Goal: Use online tool/utility: Utilize a website feature to perform a specific function

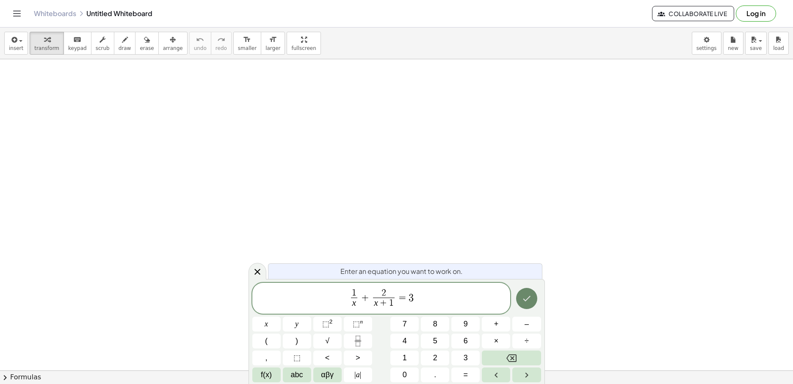
click at [529, 297] on icon "Done" at bounding box center [526, 298] width 10 height 10
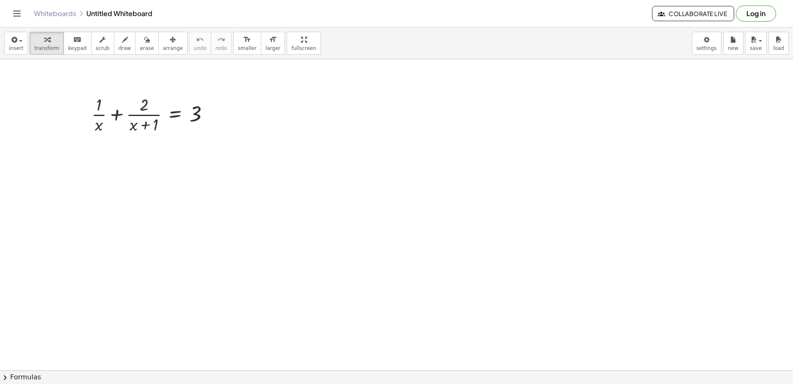
click at [163, 46] on span "arrange" at bounding box center [173, 48] width 20 height 6
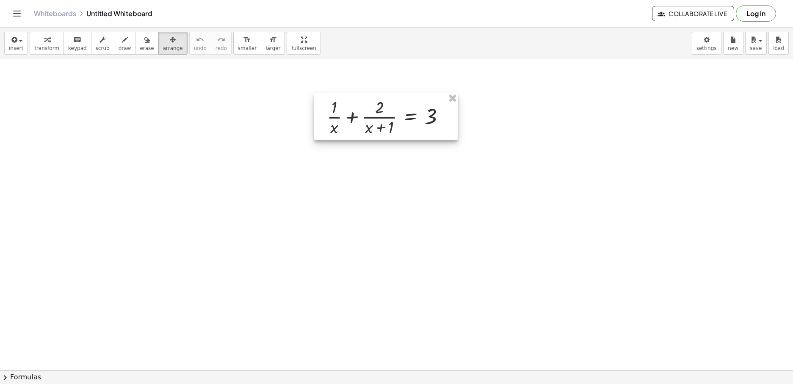
drag, startPoint x: 149, startPoint y: 139, endPoint x: 369, endPoint y: 142, distance: 219.6
click at [363, 125] on div at bounding box center [385, 116] width 143 height 47
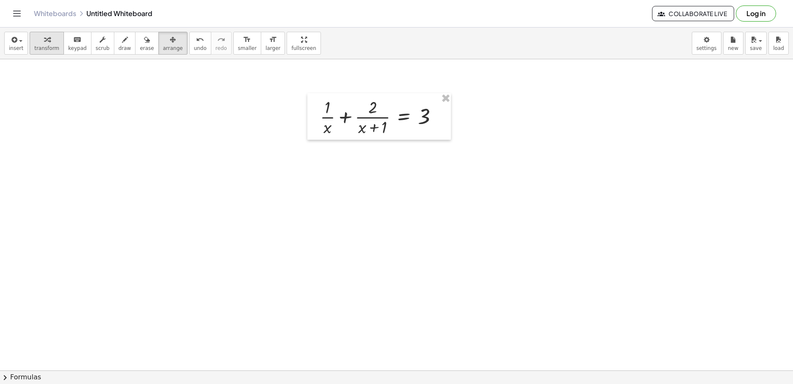
click at [39, 48] on span "transform" at bounding box center [46, 48] width 25 height 6
drag, startPoint x: 326, startPoint y: 129, endPoint x: 430, endPoint y: 116, distance: 104.6
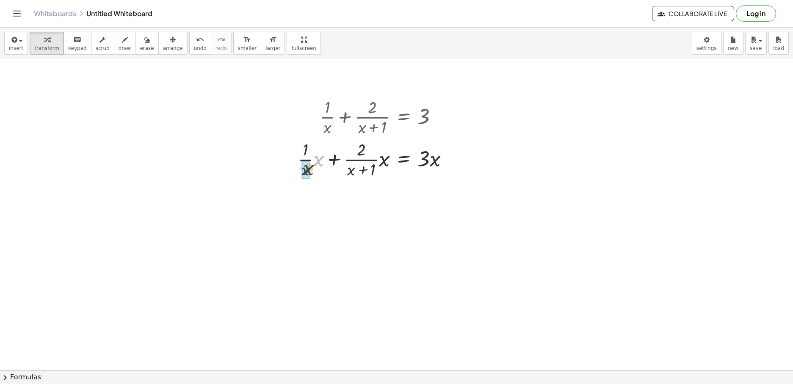
drag, startPoint x: 319, startPoint y: 160, endPoint x: 306, endPoint y: 171, distance: 15.9
drag, startPoint x: 385, startPoint y: 205, endPoint x: 365, endPoint y: 195, distance: 22.7
click at [363, 191] on div at bounding box center [376, 201] width 165 height 42
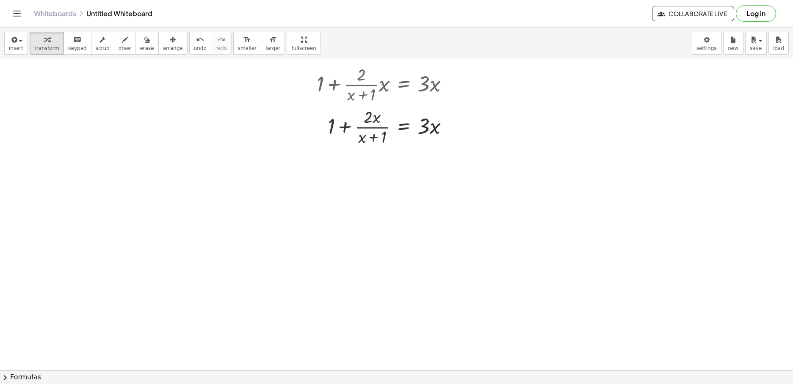
scroll to position [127, 0]
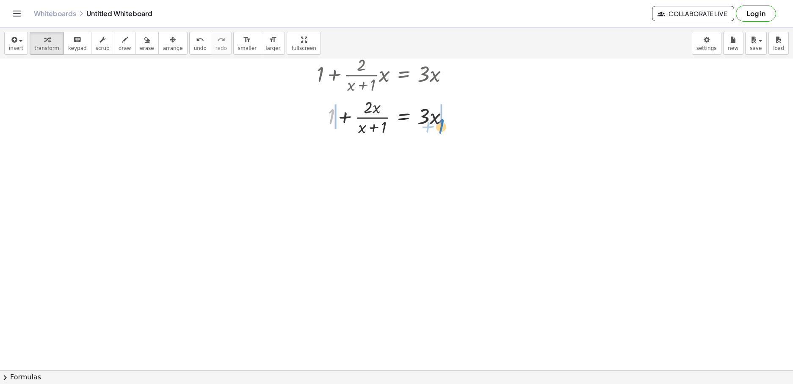
drag, startPoint x: 332, startPoint y: 119, endPoint x: 443, endPoint y: 125, distance: 111.0
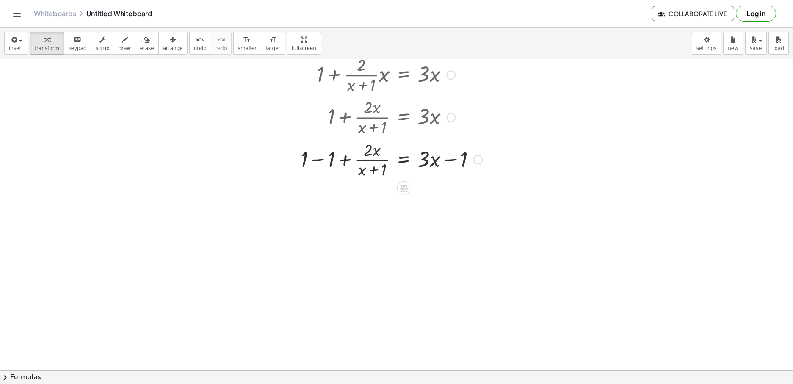
click at [323, 160] on div at bounding box center [390, 159] width 193 height 42
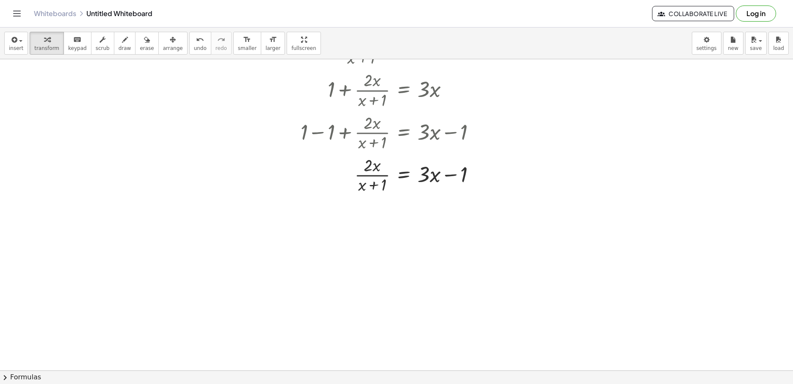
scroll to position [169, 0]
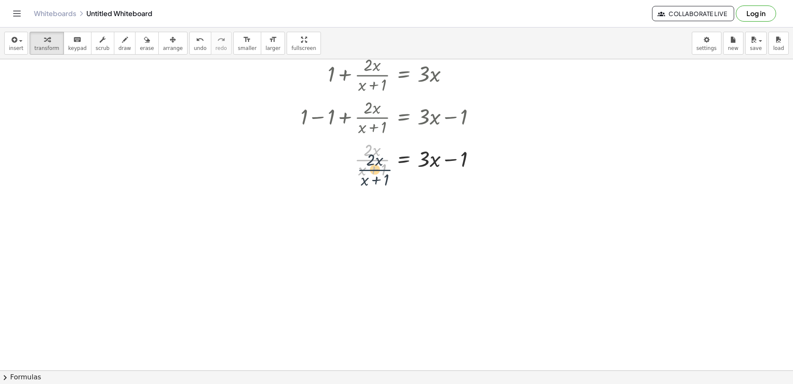
click at [369, 162] on div at bounding box center [390, 159] width 193 height 42
click at [361, 174] on div at bounding box center [390, 159] width 193 height 42
click at [360, 170] on div at bounding box center [390, 159] width 193 height 42
click at [383, 171] on div at bounding box center [390, 159] width 193 height 42
click at [375, 171] on div at bounding box center [390, 159] width 193 height 42
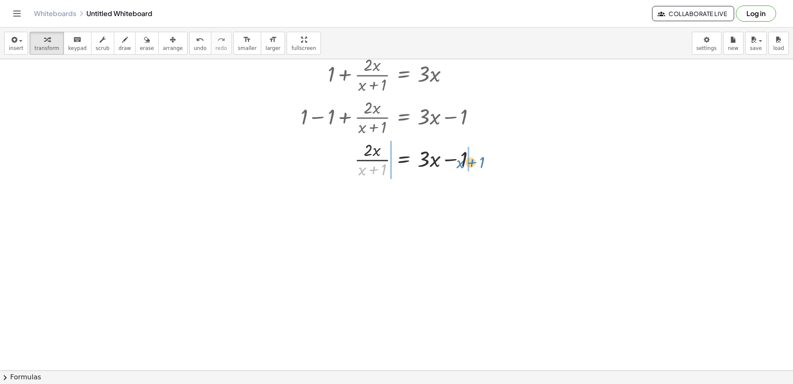
drag, startPoint x: 361, startPoint y: 171, endPoint x: 460, endPoint y: 164, distance: 99.3
click at [460, 164] on div at bounding box center [390, 159] width 193 height 42
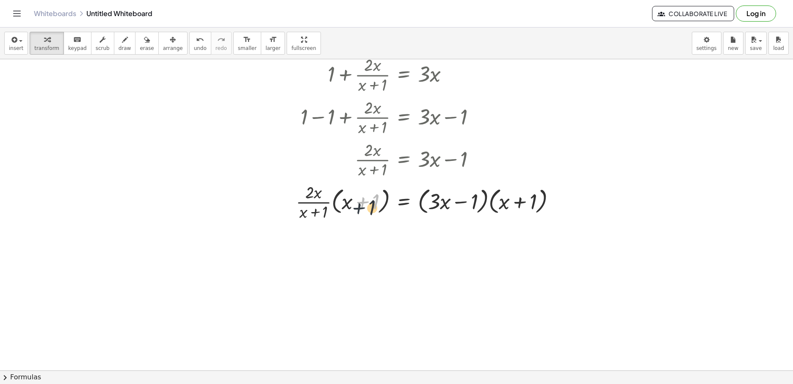
click at [361, 204] on div at bounding box center [429, 201] width 275 height 42
drag, startPoint x: 387, startPoint y: 193, endPoint x: 342, endPoint y: 206, distance: 47.0
click at [342, 206] on div at bounding box center [429, 201] width 275 height 42
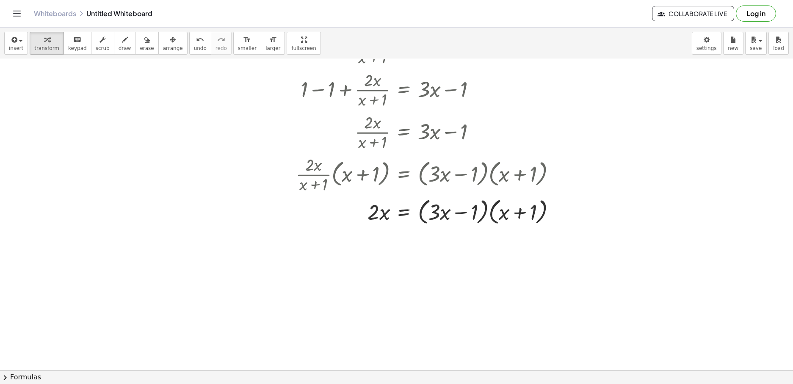
scroll to position [212, 0]
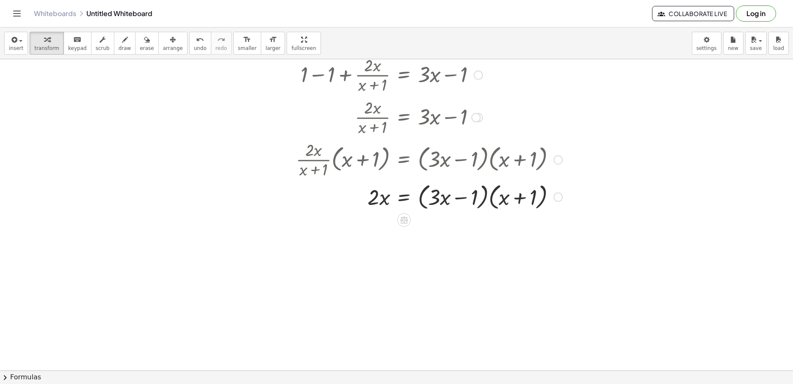
click at [490, 196] on div at bounding box center [429, 196] width 275 height 32
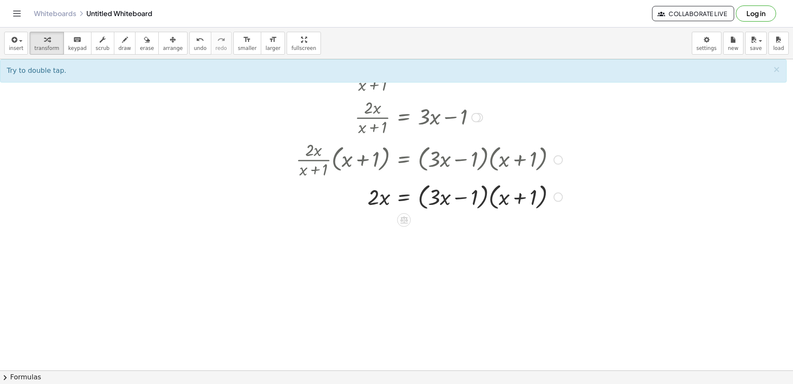
click at [486, 196] on div at bounding box center [429, 196] width 275 height 32
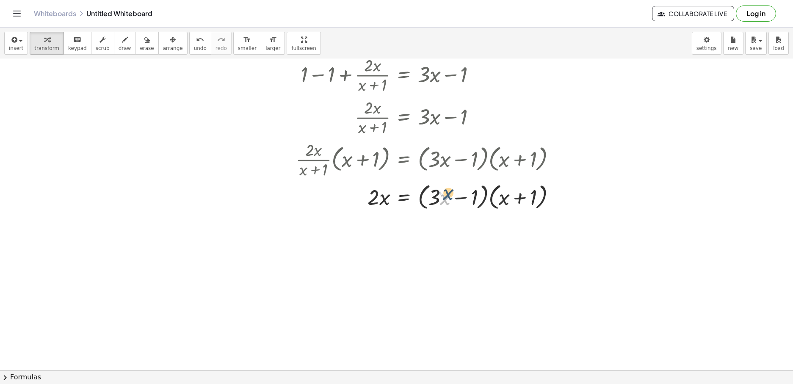
click at [441, 199] on div at bounding box center [429, 196] width 275 height 32
click at [433, 196] on div at bounding box center [429, 196] width 275 height 32
click at [433, 197] on div at bounding box center [429, 196] width 275 height 32
click at [447, 198] on div at bounding box center [429, 196] width 275 height 32
drag, startPoint x: 443, startPoint y: 201, endPoint x: 506, endPoint y: 201, distance: 62.6
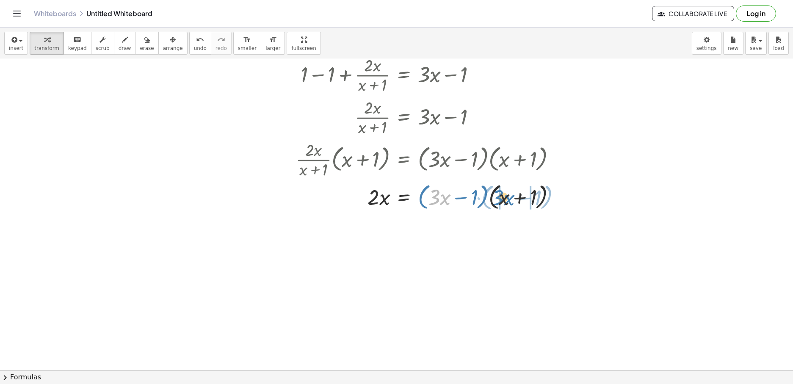
click at [507, 201] on div at bounding box center [429, 196] width 275 height 32
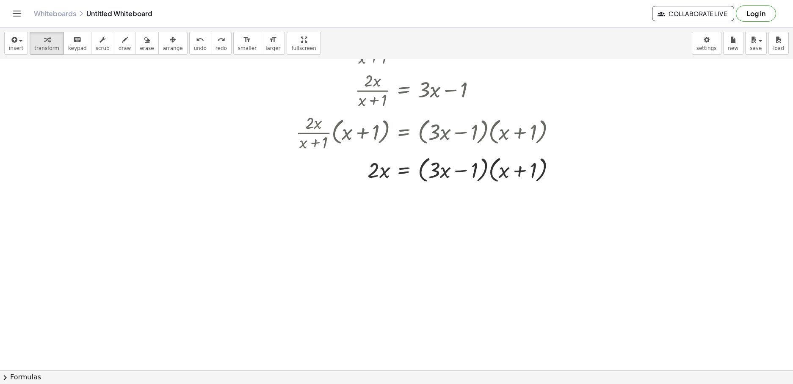
scroll to position [254, 0]
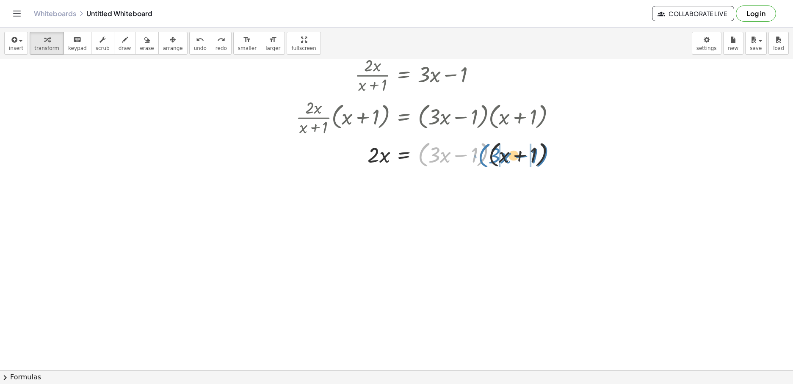
drag, startPoint x: 423, startPoint y: 155, endPoint x: 481, endPoint y: 154, distance: 58.0
click at [481, 154] on div at bounding box center [429, 154] width 275 height 32
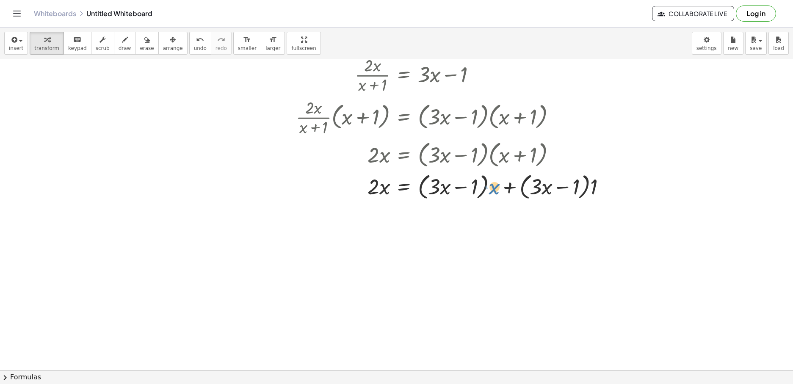
click at [496, 187] on div at bounding box center [454, 186] width 325 height 32
drag, startPoint x: 496, startPoint y: 188, endPoint x: 449, endPoint y: 187, distance: 47.0
click at [449, 185] on div at bounding box center [454, 186] width 325 height 32
click at [446, 187] on div at bounding box center [449, 186] width 315 height 32
drag, startPoint x: 446, startPoint y: 189, endPoint x: 422, endPoint y: 190, distance: 23.7
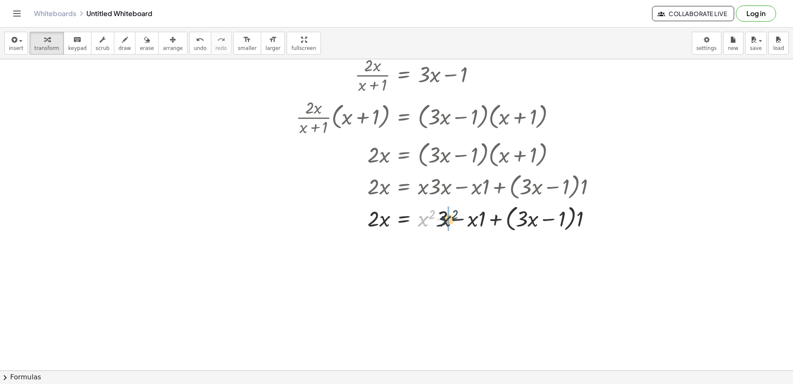
drag, startPoint x: 437, startPoint y: 221, endPoint x: 445, endPoint y: 221, distance: 8.0
click at [445, 221] on div at bounding box center [449, 218] width 315 height 32
click at [474, 220] on div at bounding box center [449, 218] width 315 height 32
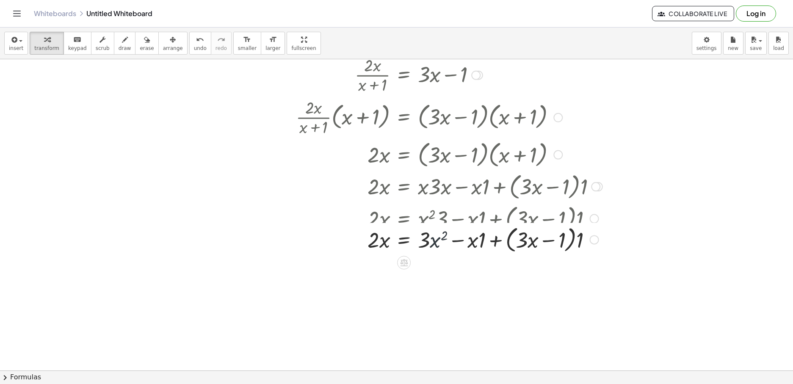
click at [479, 219] on div at bounding box center [449, 218] width 315 height 32
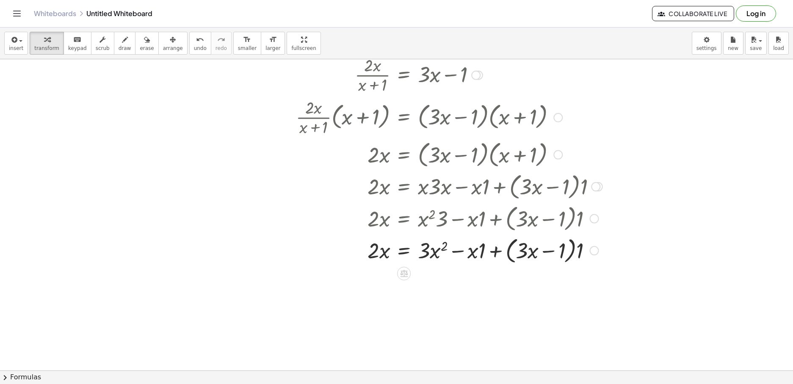
click at [480, 253] on div at bounding box center [449, 250] width 315 height 32
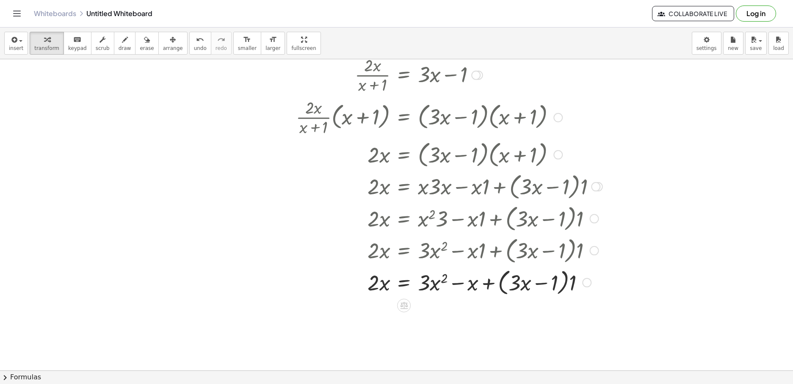
click at [569, 280] on div at bounding box center [449, 282] width 315 height 32
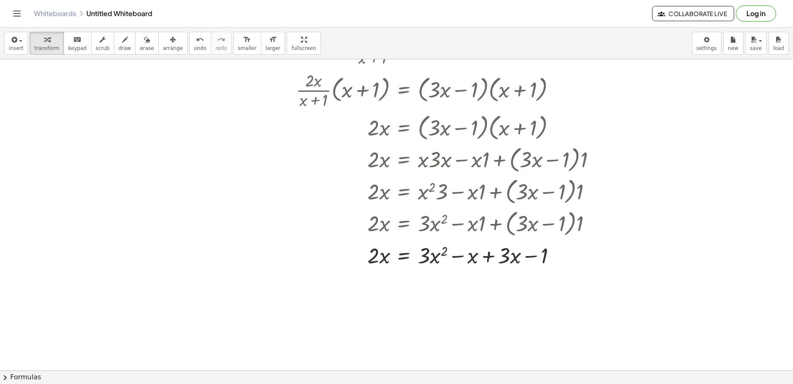
scroll to position [296, 0]
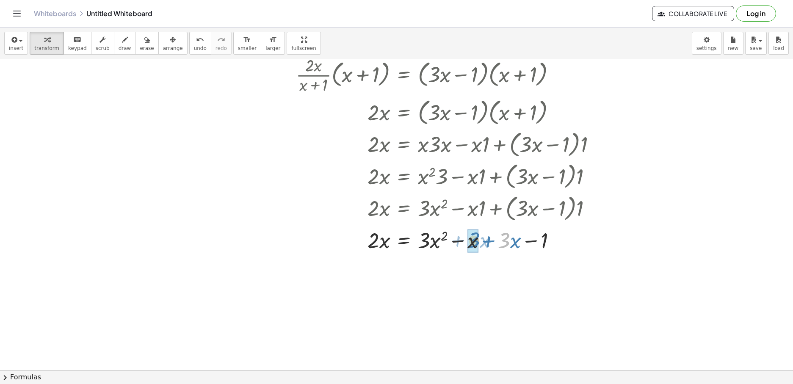
drag, startPoint x: 507, startPoint y: 240, endPoint x: 477, endPoint y: 242, distance: 30.5
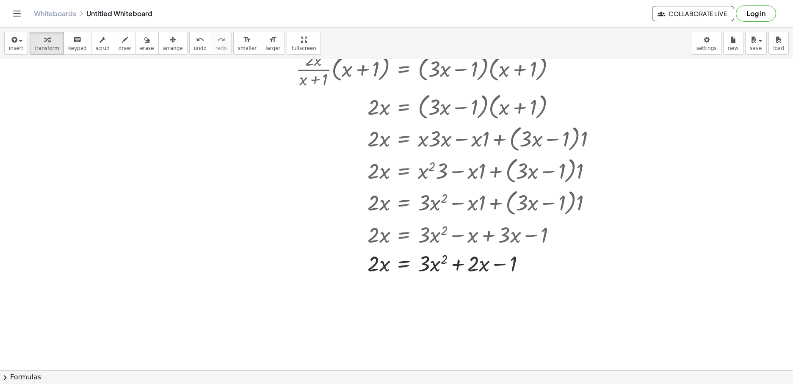
scroll to position [339, 0]
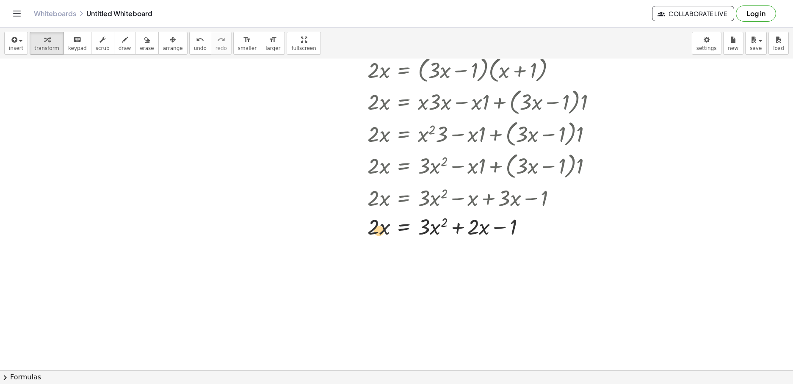
drag, startPoint x: 373, startPoint y: 239, endPoint x: 380, endPoint y: 233, distance: 8.7
click at [378, 234] on div at bounding box center [449, 226] width 315 height 29
click at [373, 229] on div at bounding box center [449, 226] width 315 height 29
click at [384, 229] on div at bounding box center [449, 226] width 315 height 29
drag, startPoint x: 373, startPoint y: 229, endPoint x: 543, endPoint y: 237, distance: 169.9
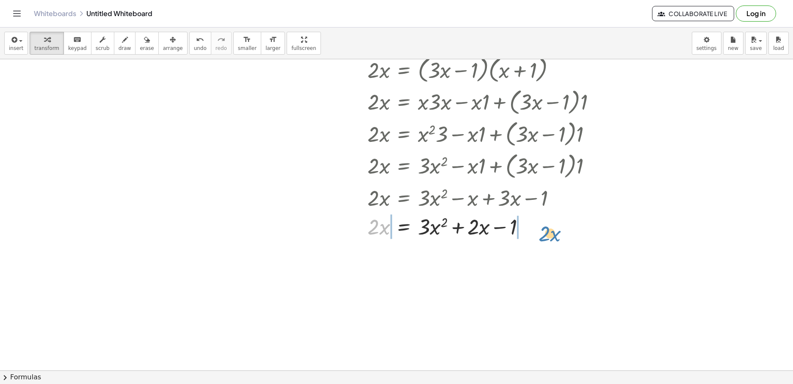
click at [541, 235] on div at bounding box center [449, 226] width 315 height 29
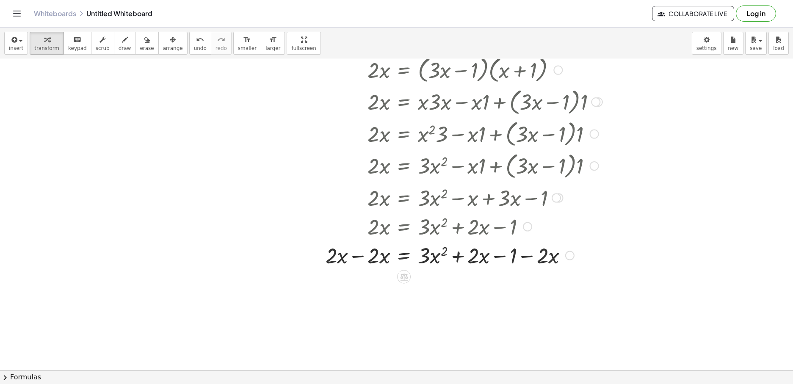
click at [361, 255] on div at bounding box center [449, 254] width 315 height 29
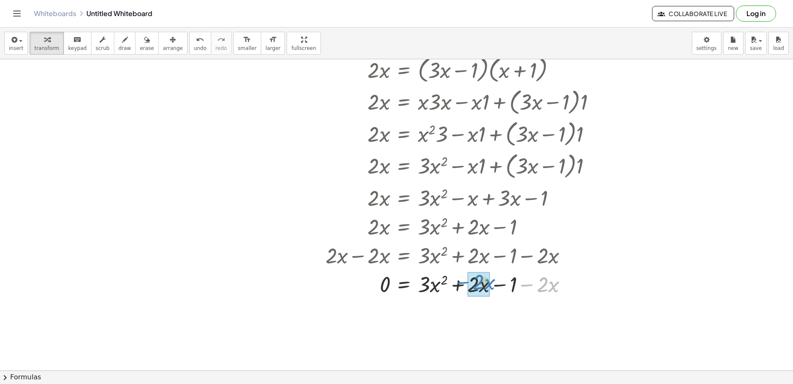
drag, startPoint x: 528, startPoint y: 284, endPoint x: 463, endPoint y: 287, distance: 65.2
click at [463, 282] on div at bounding box center [449, 283] width 315 height 29
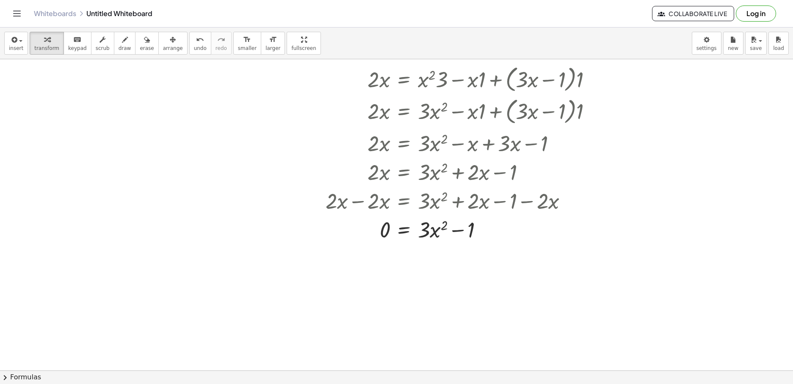
scroll to position [408, 0]
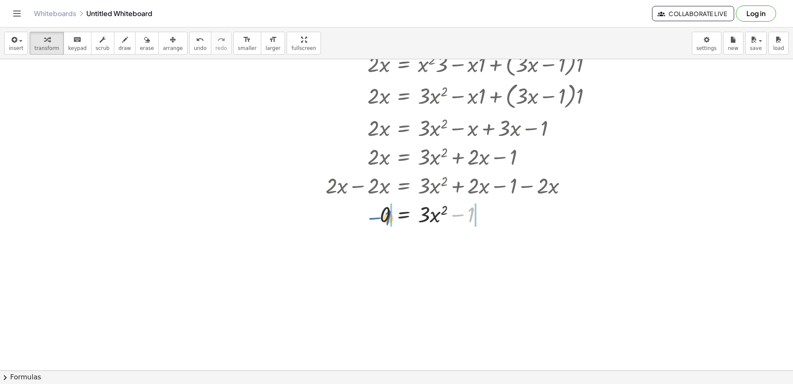
drag, startPoint x: 458, startPoint y: 213, endPoint x: 375, endPoint y: 216, distance: 83.0
click at [375, 216] on div at bounding box center [449, 213] width 315 height 29
click at [483, 243] on div at bounding box center [449, 242] width 315 height 29
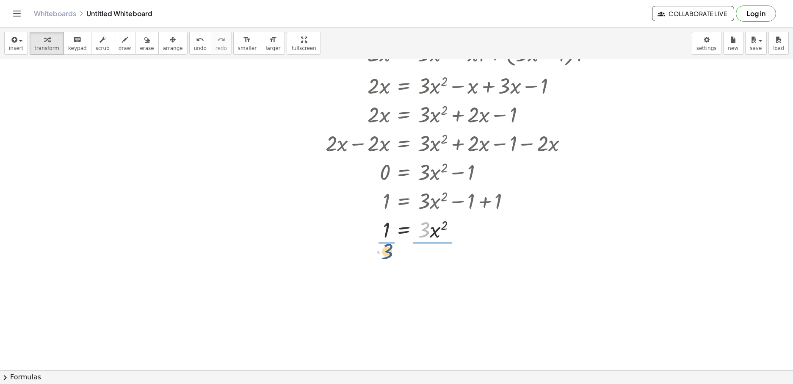
drag, startPoint x: 421, startPoint y: 226, endPoint x: 383, endPoint y: 242, distance: 41.7
drag, startPoint x: 424, startPoint y: 253, endPoint x: 433, endPoint y: 276, distance: 24.5
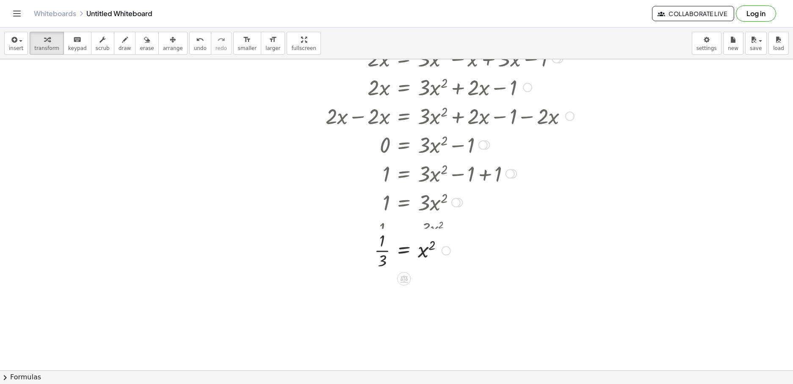
scroll to position [493, 0]
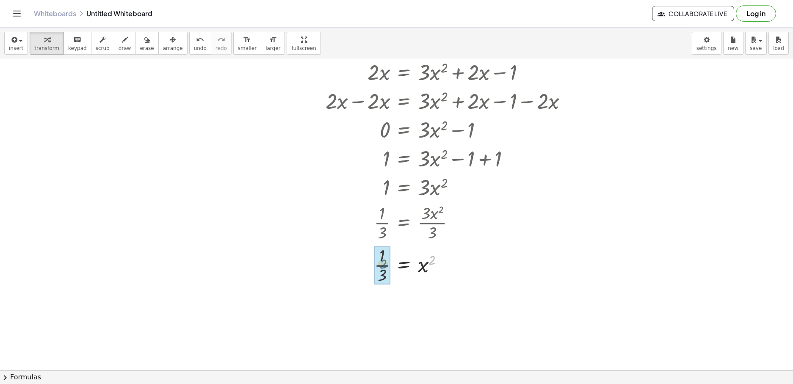
drag, startPoint x: 433, startPoint y: 258, endPoint x: 385, endPoint y: 262, distance: 48.8
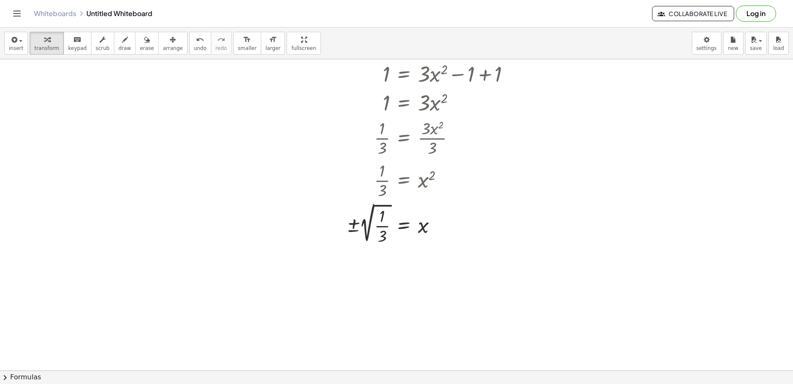
scroll to position [620, 0]
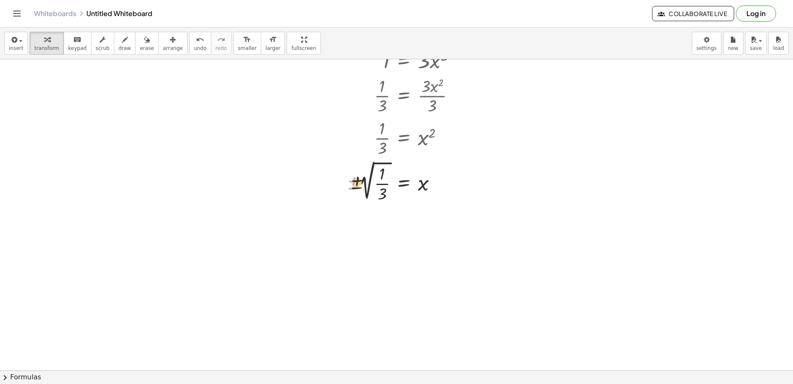
click at [364, 183] on div at bounding box center [449, 181] width 315 height 45
drag, startPoint x: 353, startPoint y: 181, endPoint x: 362, endPoint y: 191, distance: 13.2
click at [359, 192] on div at bounding box center [449, 181] width 315 height 45
click at [368, 193] on div at bounding box center [449, 181] width 315 height 45
click at [385, 163] on div at bounding box center [449, 181] width 315 height 45
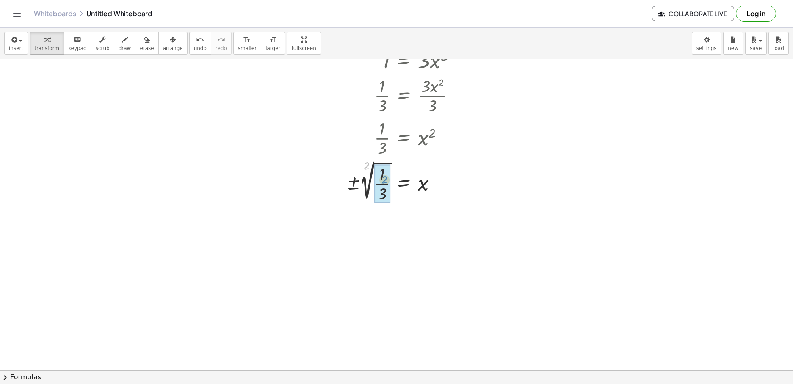
drag, startPoint x: 366, startPoint y: 167, endPoint x: 383, endPoint y: 181, distance: 22.3
drag, startPoint x: 386, startPoint y: 213, endPoint x: 366, endPoint y: 220, distance: 20.5
click at [364, 218] on div at bounding box center [449, 227] width 315 height 46
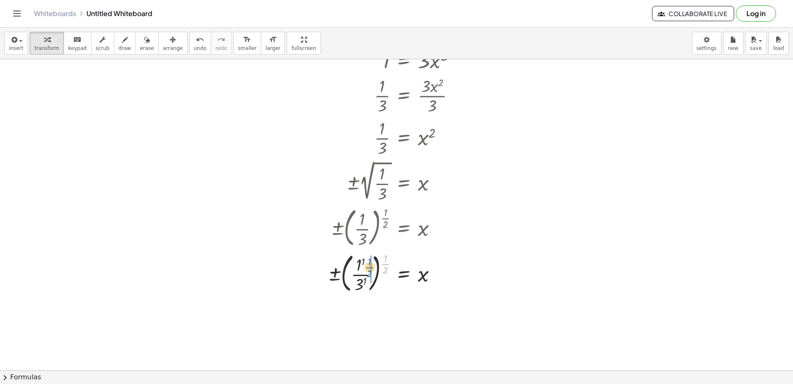
drag, startPoint x: 385, startPoint y: 264, endPoint x: 371, endPoint y: 267, distance: 14.6
click at [369, 267] on div at bounding box center [449, 273] width 315 height 46
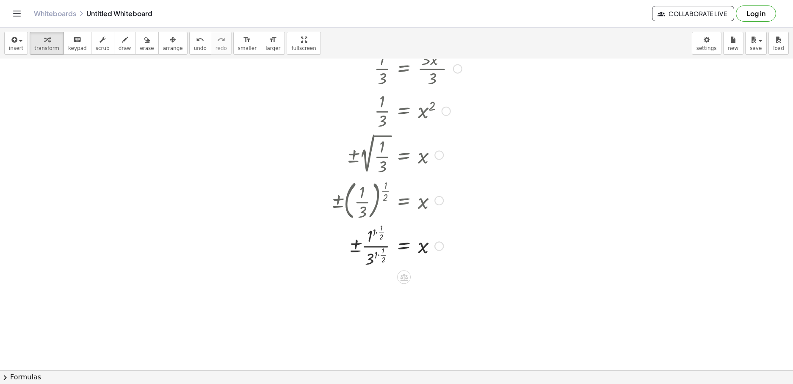
scroll to position [662, 0]
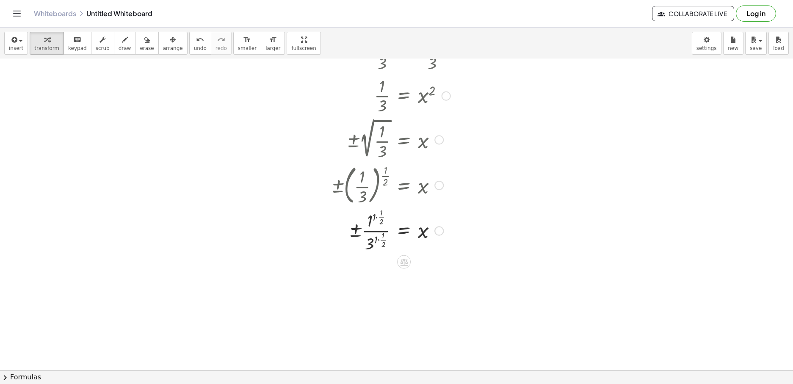
click at [380, 240] on div at bounding box center [449, 230] width 315 height 48
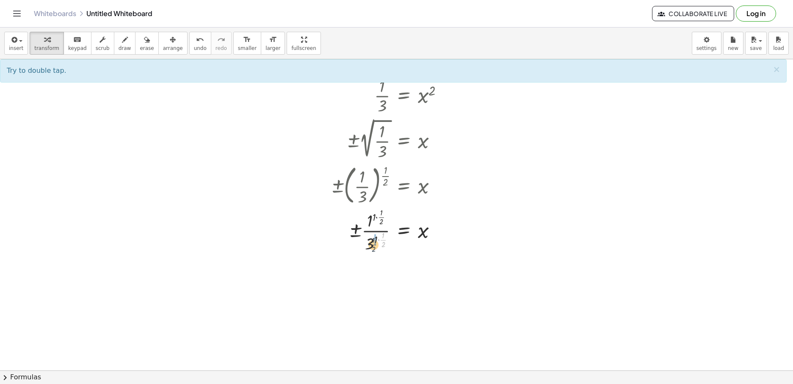
drag, startPoint x: 385, startPoint y: 238, endPoint x: 375, endPoint y: 242, distance: 11.4
drag, startPoint x: 384, startPoint y: 287, endPoint x: 379, endPoint y: 289, distance: 5.4
click at [379, 289] on div at bounding box center [449, 278] width 315 height 48
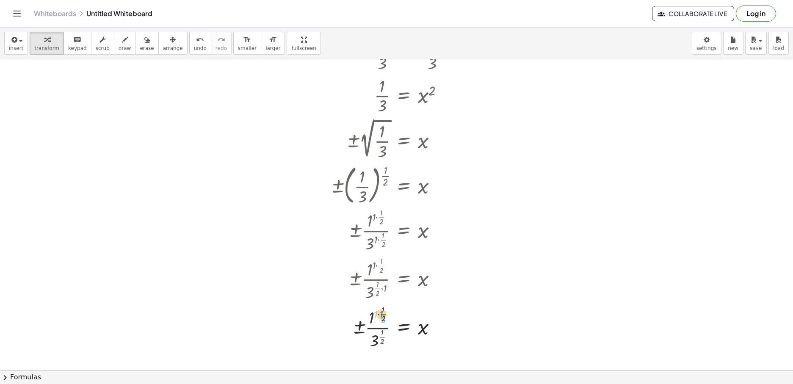
drag, startPoint x: 377, startPoint y: 312, endPoint x: 383, endPoint y: 312, distance: 5.9
click at [383, 312] on div at bounding box center [449, 327] width 315 height 48
click at [377, 316] on div at bounding box center [449, 327] width 315 height 48
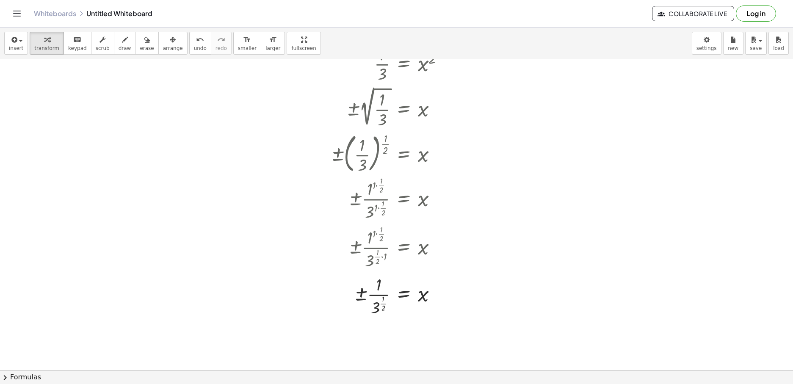
scroll to position [747, 0]
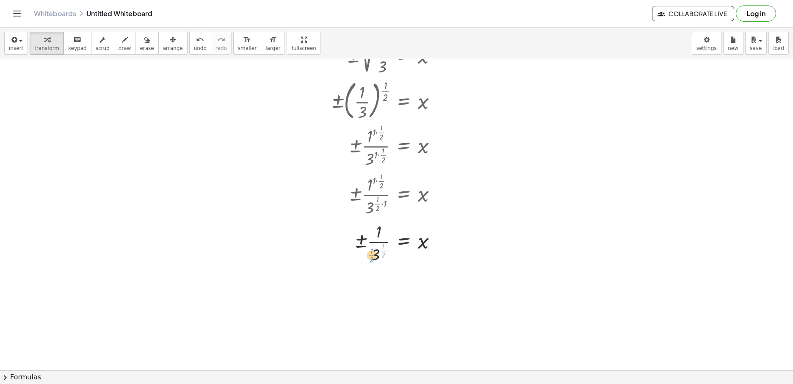
drag, startPoint x: 383, startPoint y: 251, endPoint x: 371, endPoint y: 256, distance: 13.1
click at [372, 257] on div at bounding box center [449, 242] width 315 height 45
drag, startPoint x: 383, startPoint y: 252, endPoint x: 370, endPoint y: 252, distance: 12.7
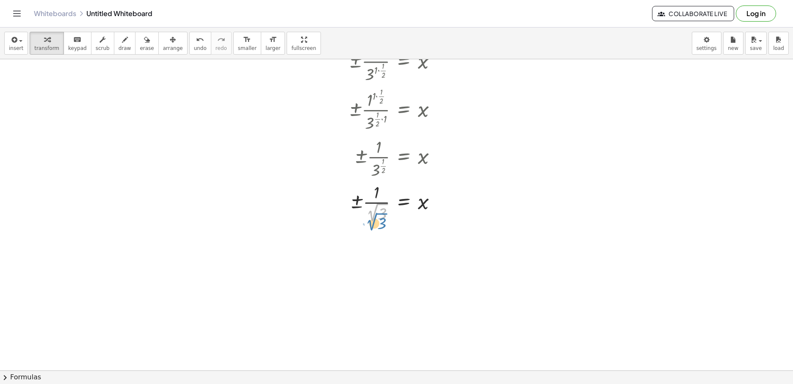
drag, startPoint x: 370, startPoint y: 215, endPoint x: 369, endPoint y: 220, distance: 4.4
click at [369, 220] on div at bounding box center [449, 202] width 315 height 44
click at [405, 230] on icon at bounding box center [404, 232] width 8 height 7
click at [404, 233] on span "×" at bounding box center [403, 232] width 5 height 12
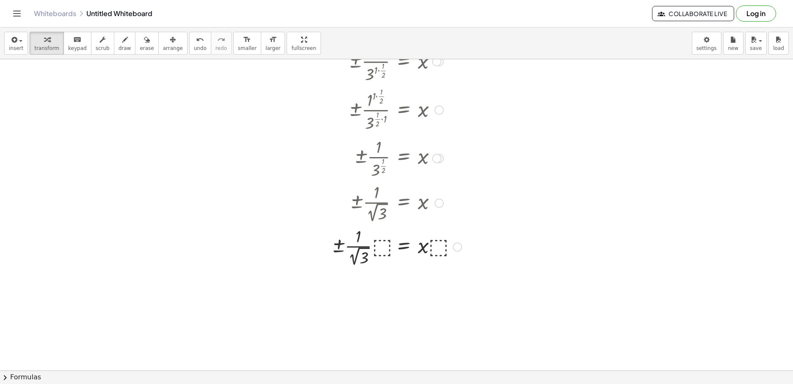
click at [383, 244] on div at bounding box center [449, 246] width 315 height 44
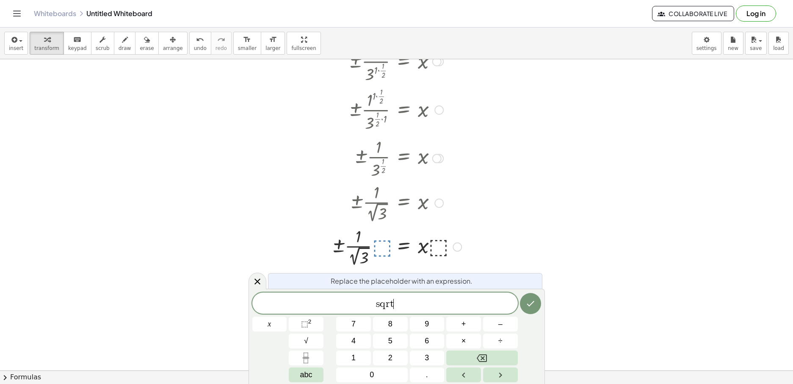
drag, startPoint x: 402, startPoint y: 300, endPoint x: 314, endPoint y: 294, distance: 87.4
click at [314, 294] on div "**********" at bounding box center [384, 302] width 265 height 21
click at [314, 338] on button "√" at bounding box center [306, 340] width 35 height 15
click at [532, 301] on icon "Done" at bounding box center [530, 303] width 10 height 10
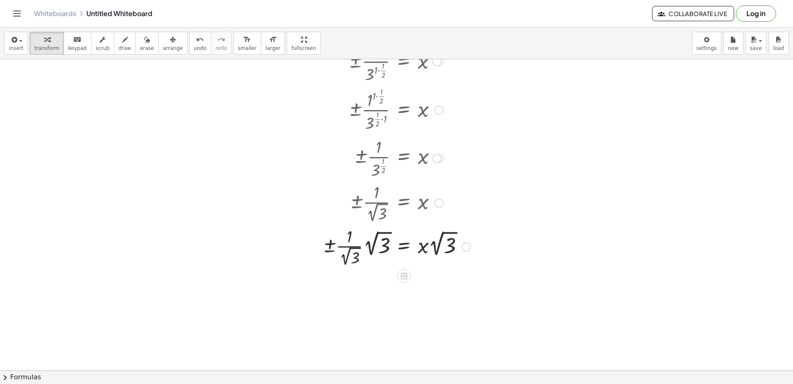
scroll to position [916, 0]
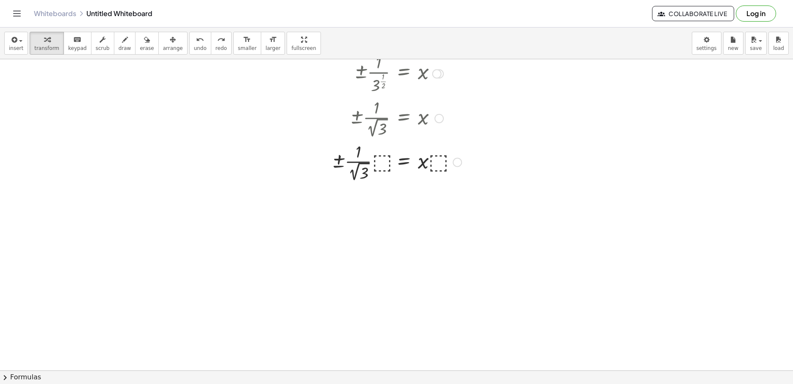
click at [386, 160] on div at bounding box center [448, 162] width 297 height 44
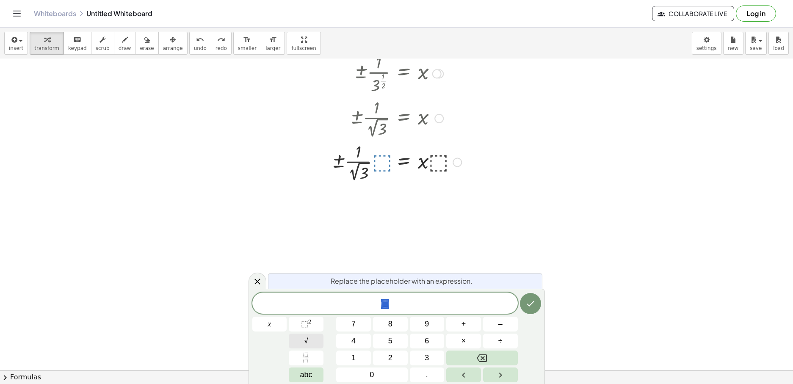
click at [314, 340] on button "√" at bounding box center [306, 340] width 35 height 15
click at [388, 303] on span "⬚" at bounding box center [386, 304] width 8 height 10
click at [408, 306] on span "√ ​ 3" at bounding box center [384, 303] width 265 height 13
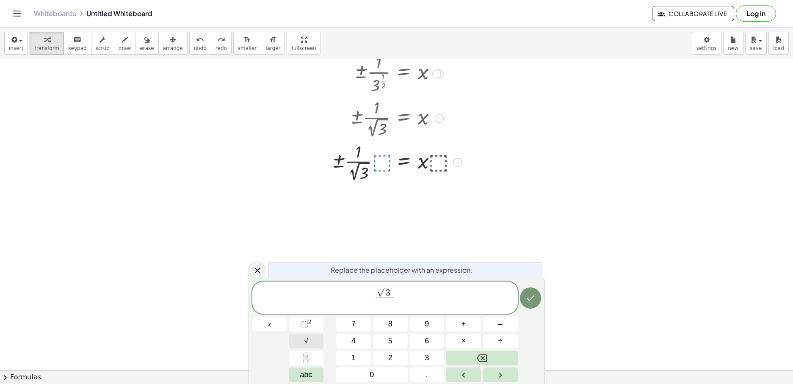
click at [314, 341] on button "√" at bounding box center [306, 340] width 35 height 15
click at [528, 297] on icon "Done" at bounding box center [530, 297] width 10 height 10
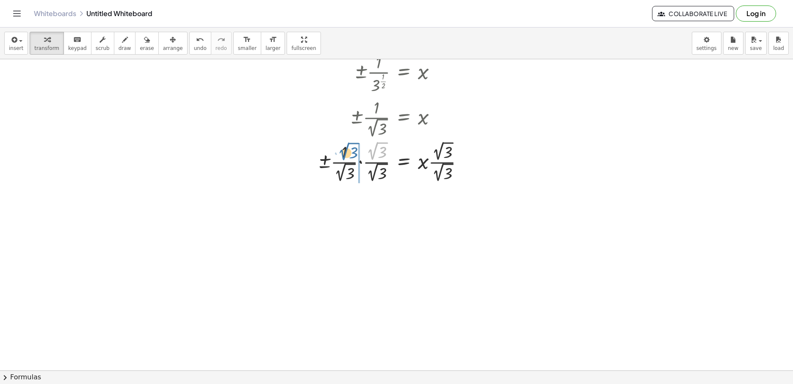
drag, startPoint x: 369, startPoint y: 154, endPoint x: 341, endPoint y: 154, distance: 28.8
click at [341, 154] on div at bounding box center [449, 161] width 315 height 45
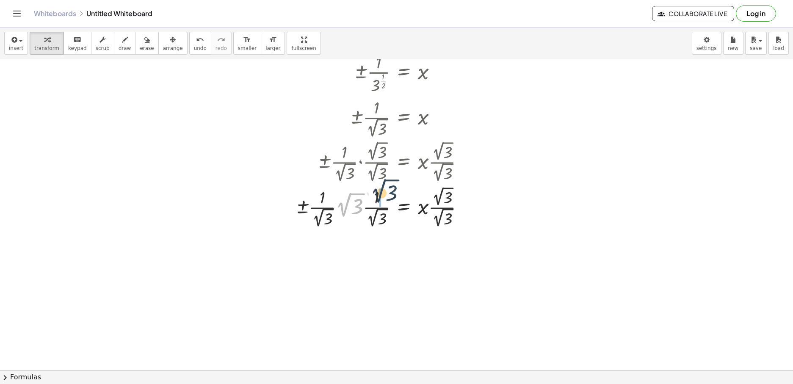
drag, startPoint x: 342, startPoint y: 209, endPoint x: 374, endPoint y: 198, distance: 33.3
click at [370, 198] on div at bounding box center [449, 206] width 315 height 45
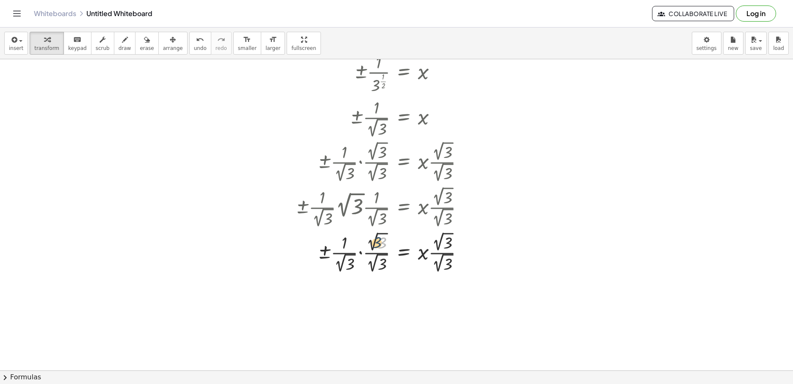
click at [379, 238] on div at bounding box center [449, 251] width 315 height 45
click at [380, 233] on div at bounding box center [449, 251] width 315 height 45
drag, startPoint x: 375, startPoint y: 257, endPoint x: 357, endPoint y: 256, distance: 17.4
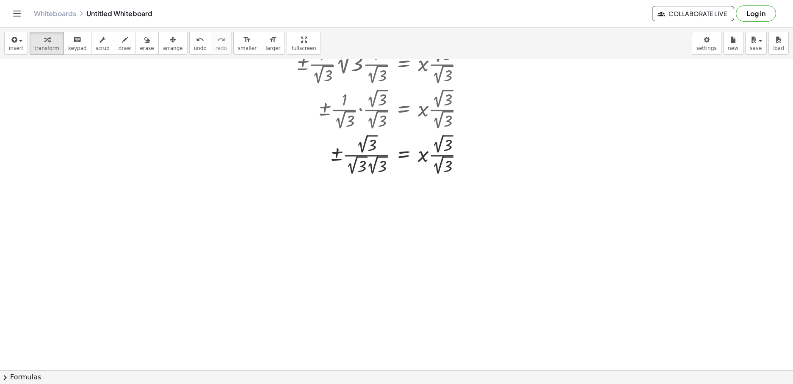
scroll to position [1060, 0]
drag, startPoint x: 374, startPoint y: 163, endPoint x: 355, endPoint y: 166, distance: 18.9
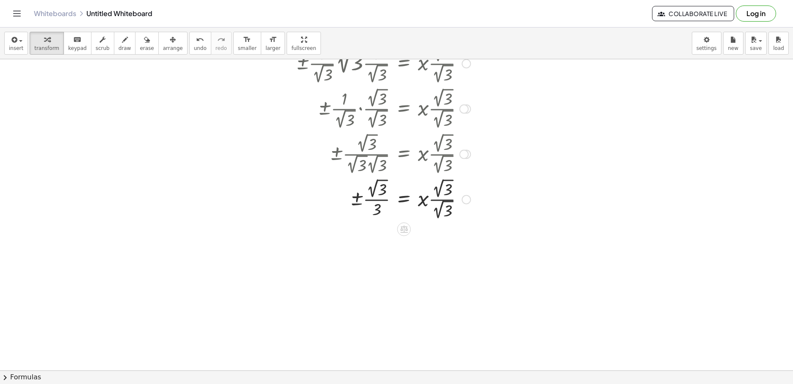
click at [446, 193] on div at bounding box center [449, 198] width 315 height 45
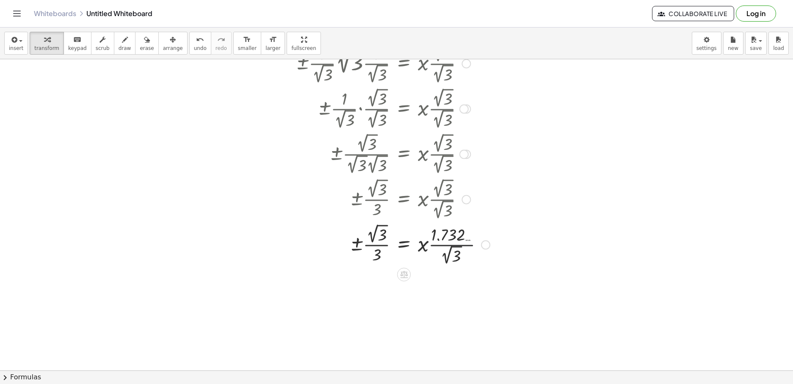
click at [457, 257] on div at bounding box center [449, 243] width 315 height 45
click at [453, 250] on div at bounding box center [449, 244] width 315 height 44
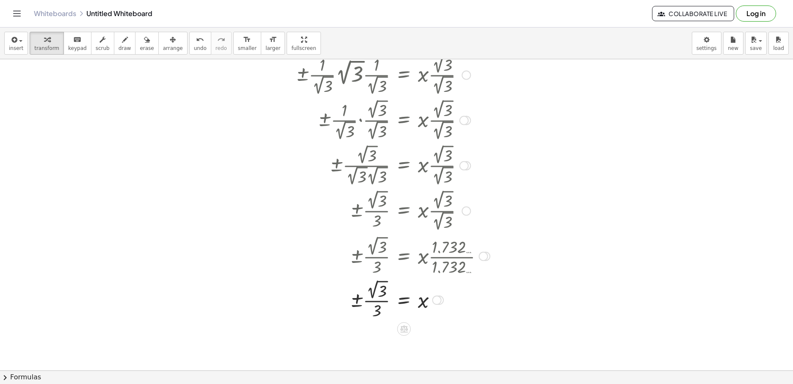
scroll to position [1099, 0]
